Goal: Information Seeking & Learning: Learn about a topic

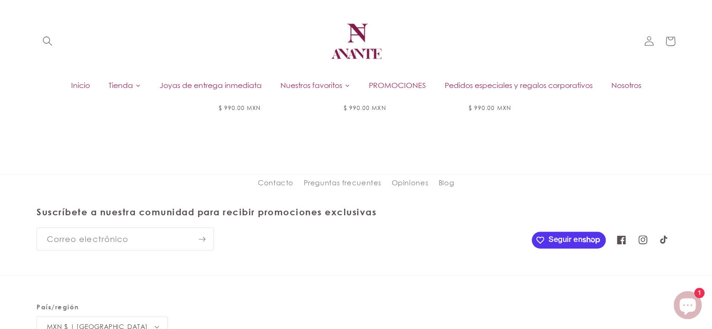
scroll to position [373, 0]
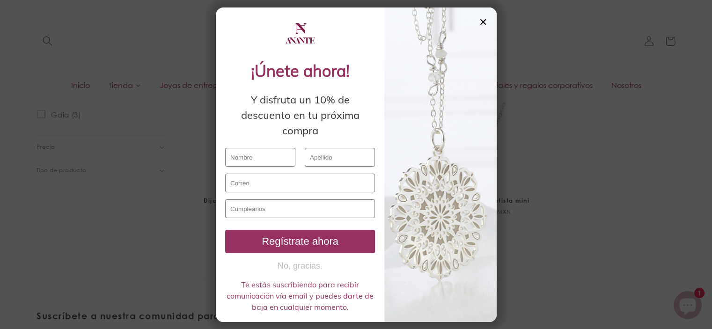
click at [485, 24] on div "✕" at bounding box center [483, 22] width 8 height 10
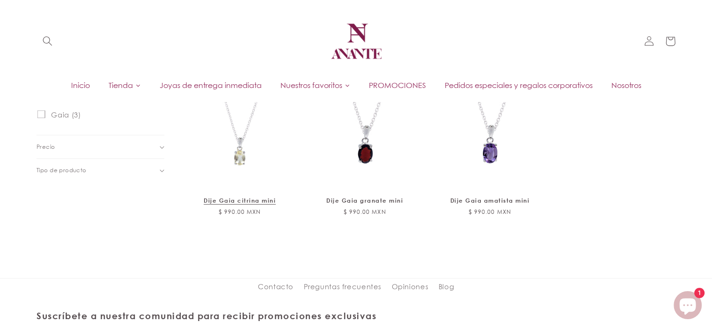
click at [239, 197] on link "Dije Gaia citrina mini" at bounding box center [240, 200] width 102 height 7
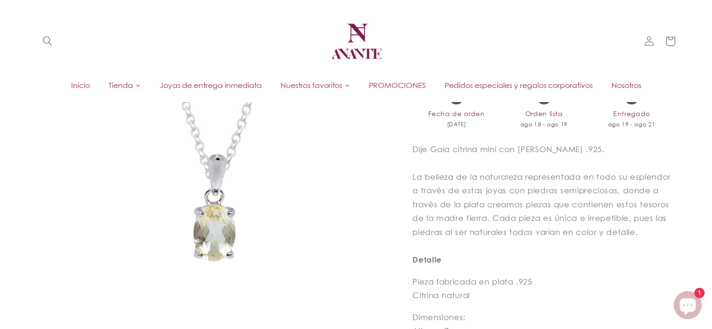
scroll to position [225, 0]
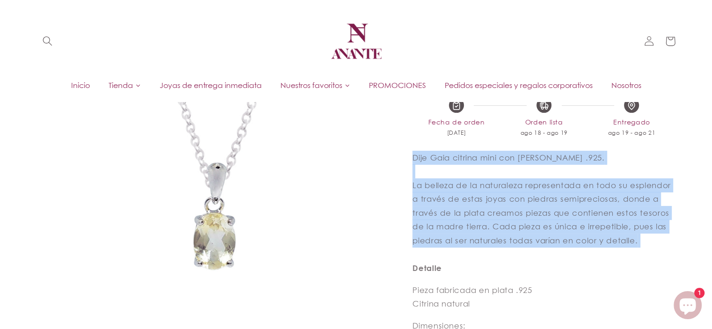
drag, startPoint x: 413, startPoint y: 158, endPoint x: 678, endPoint y: 239, distance: 276.7
click at [678, 239] on section "Ir directamente a la información del producto Abrir elemento multimedia 1 en un…" at bounding box center [356, 312] width 688 height 805
copy p "Dije Gaia citrina mini con cadena de plata .925. La belleza de la naturaleza re…"
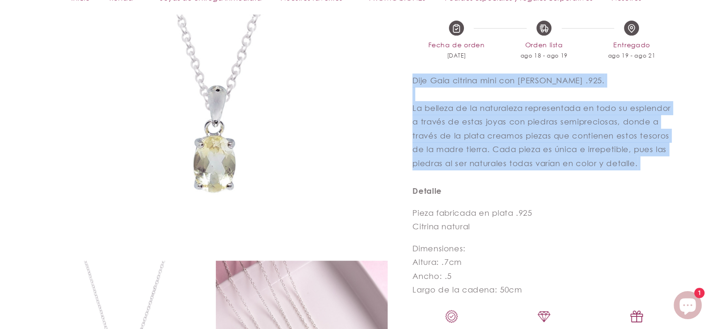
scroll to position [318, 0]
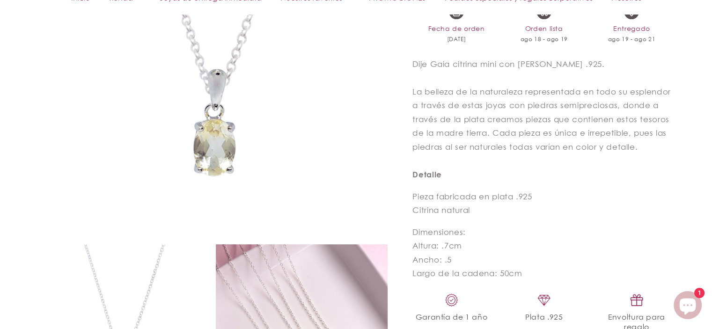
click at [413, 195] on p "Pieza fabricada en plata .925 Citrina natural" at bounding box center [543, 204] width 263 height 28
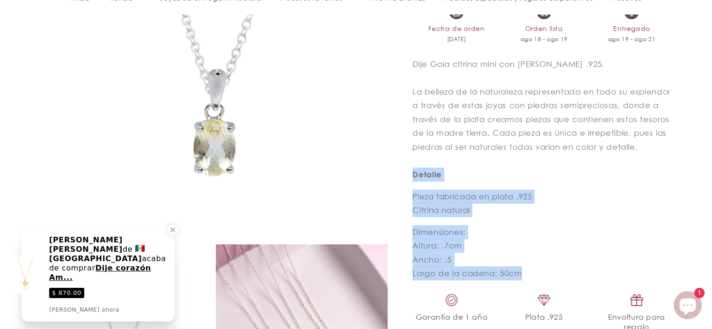
drag, startPoint x: 412, startPoint y: 172, endPoint x: 528, endPoint y: 272, distance: 152.6
click at [528, 272] on div "Dije Gaia citrina mini con cadena de plata .925. La belleza de la naturaleza re…" at bounding box center [543, 169] width 263 height 224
copy div "Detalle Pieza fabricada en plata .925 Citrina natural Dimensiones: Altura: .7cm…"
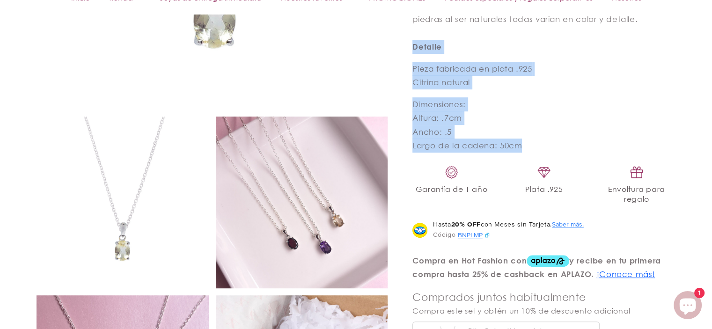
scroll to position [552, 0]
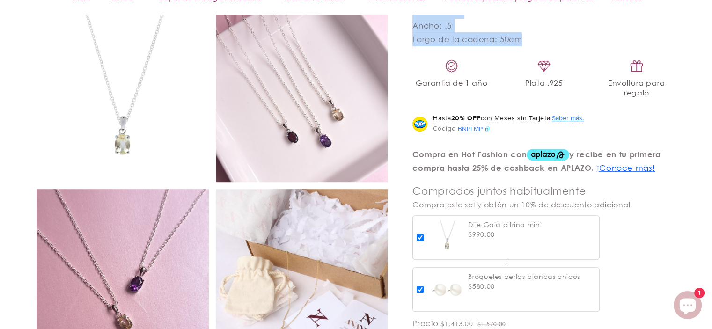
drag, startPoint x: 254, startPoint y: 123, endPoint x: 247, endPoint y: 32, distance: 91.1
click at [247, 32] on img at bounding box center [302, 96] width 172 height 172
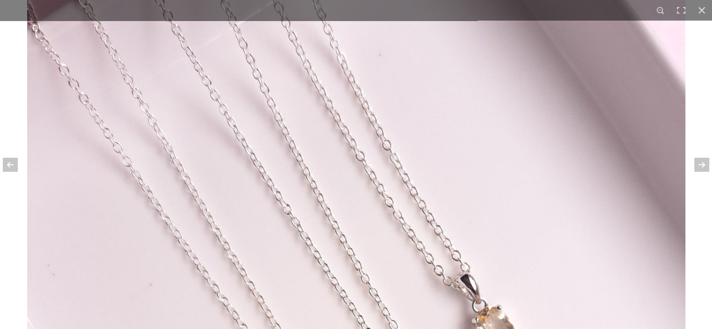
click at [226, 82] on img at bounding box center [356, 259] width 658 height 658
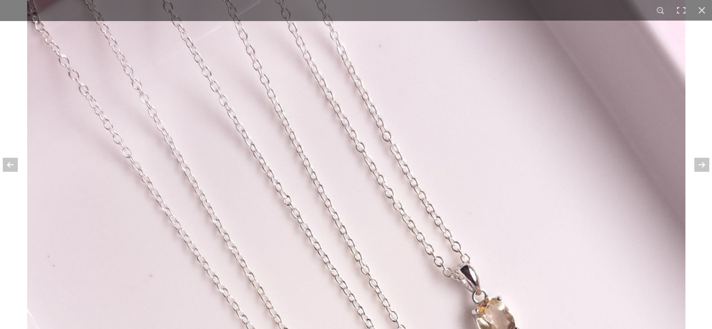
click at [320, 170] on img at bounding box center [356, 250] width 658 height 658
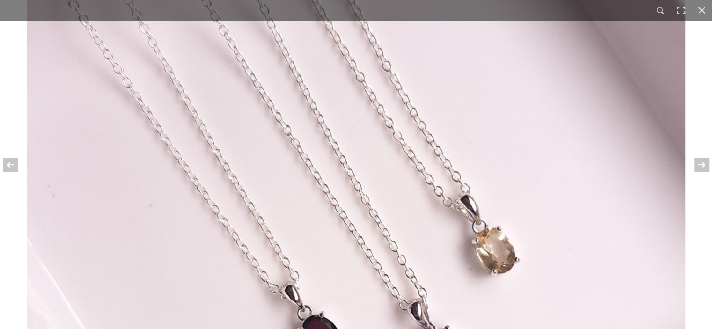
click at [322, 164] on img at bounding box center [356, 180] width 658 height 658
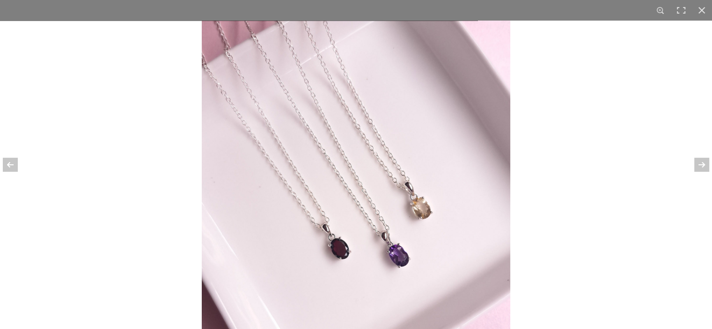
click at [652, 83] on div at bounding box center [558, 185] width 712 height 329
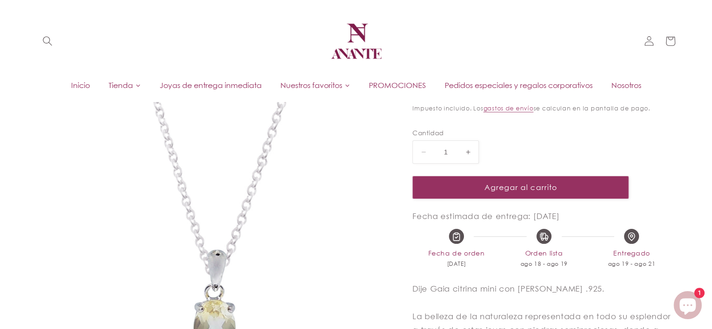
scroll to position [0, 0]
